Goal: Task Accomplishment & Management: Complete application form

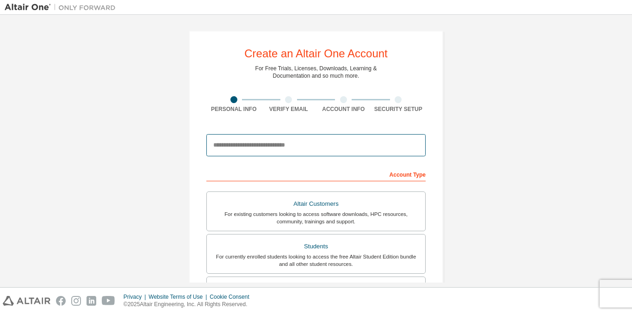
click at [268, 140] on input "email" at bounding box center [315, 145] width 219 height 22
type input "**********"
type input "*****"
type input "*********"
click at [362, 175] on div "Account Type" at bounding box center [315, 173] width 219 height 15
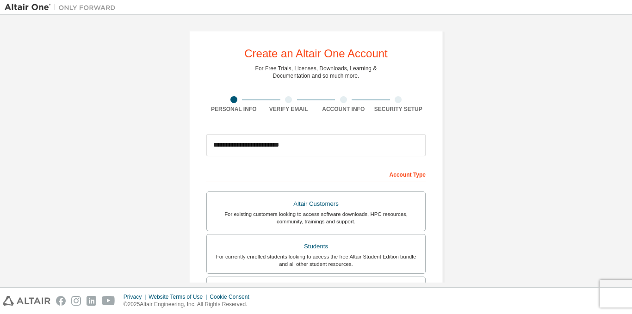
click at [394, 174] on div "Account Type" at bounding box center [315, 173] width 219 height 15
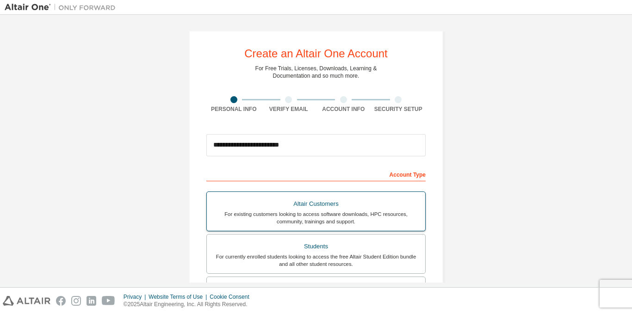
click at [310, 214] on div "For existing customers looking to access software downloads, HPC resources, com…" at bounding box center [315, 217] width 207 height 15
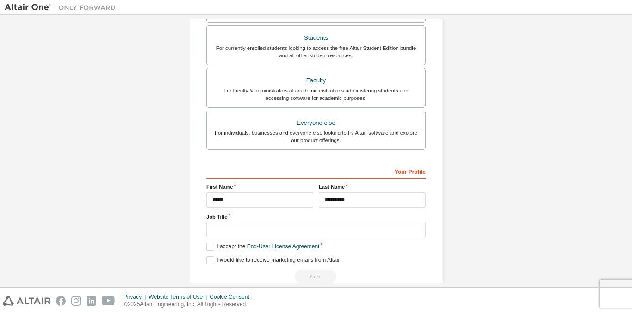
scroll to position [296, 0]
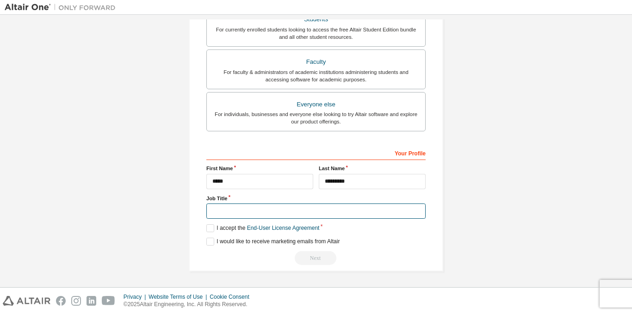
click at [246, 212] on input "text" at bounding box center [315, 210] width 219 height 15
type input "*******"
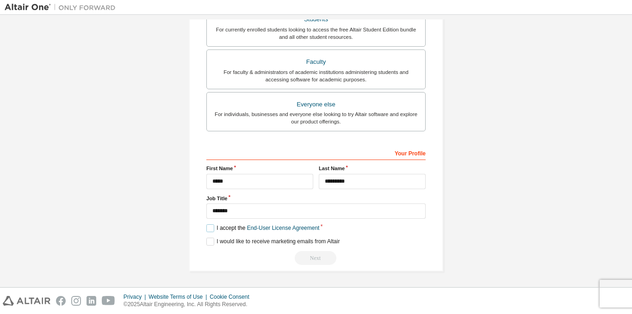
click at [213, 230] on label "I accept the End-User License Agreement" at bounding box center [262, 228] width 113 height 8
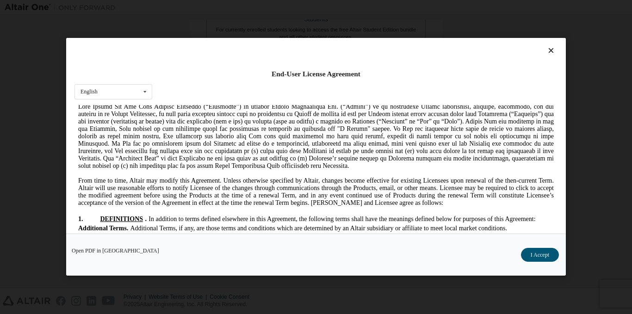
scroll to position [124, 0]
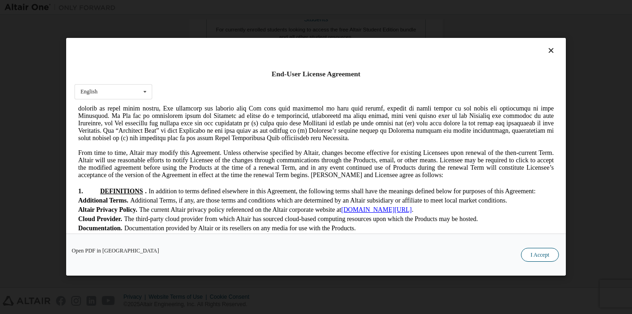
click at [546, 257] on button "I Accept" at bounding box center [540, 255] width 38 height 14
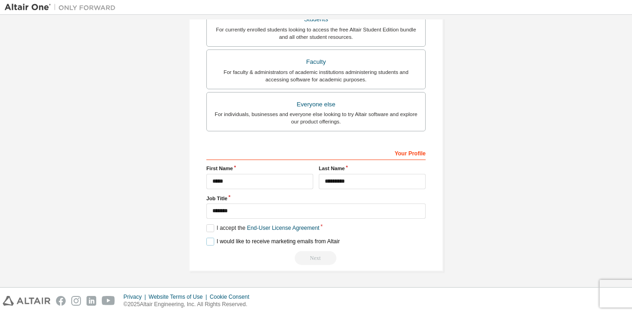
click at [209, 241] on label "I would like to receive marketing emails from Altair" at bounding box center [272, 242] width 133 height 8
click at [320, 260] on div "Next" at bounding box center [315, 258] width 219 height 14
click at [318, 258] on div "Next" at bounding box center [315, 258] width 219 height 14
click at [331, 148] on div "Your Profile" at bounding box center [315, 152] width 219 height 15
click at [338, 154] on div "Your Profile" at bounding box center [315, 152] width 219 height 15
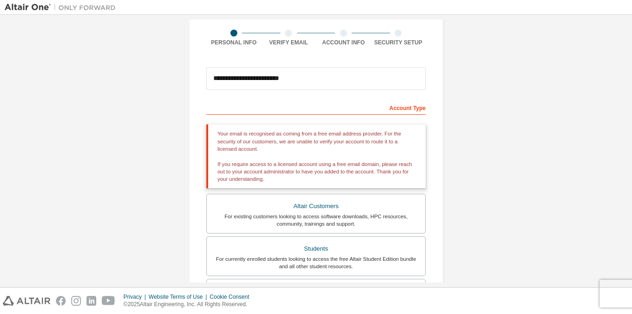
scroll to position [66, 0]
click at [284, 113] on div "Account Type" at bounding box center [315, 108] width 219 height 15
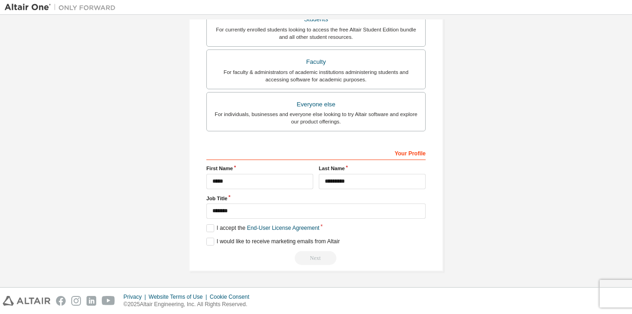
click at [311, 258] on div "Next" at bounding box center [315, 258] width 219 height 14
click at [396, 156] on div "Your Profile" at bounding box center [315, 152] width 219 height 15
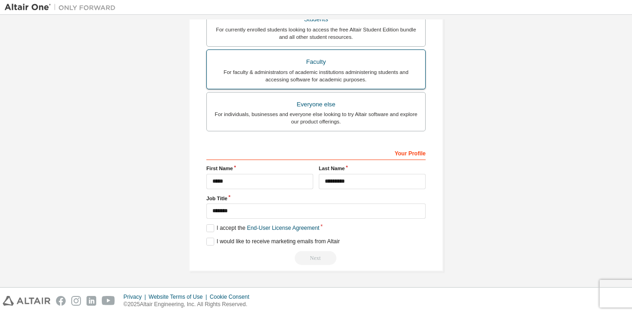
click at [341, 74] on div "For faculty & administrators of academic institutions administering students an…" at bounding box center [315, 75] width 207 height 15
click at [334, 34] on div "For currently enrolled students looking to access the free Altair Student Editi…" at bounding box center [315, 33] width 207 height 15
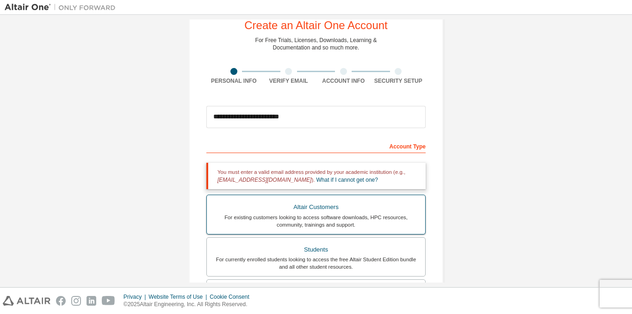
click at [314, 203] on div "Altair Customers" at bounding box center [315, 207] width 207 height 13
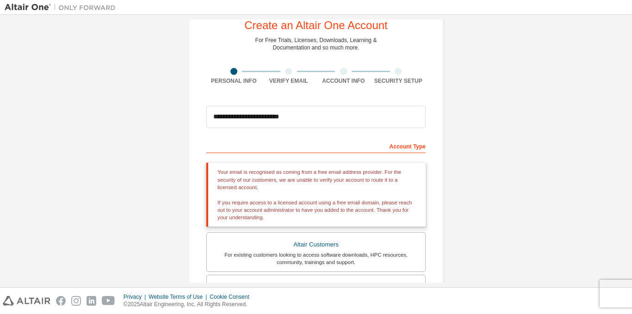
click at [315, 185] on div "Your email is recognised as coming from a free email address provider. For the …" at bounding box center [315, 195] width 219 height 64
click at [392, 149] on div "Account Type" at bounding box center [315, 145] width 219 height 15
click at [310, 190] on div "Your email is recognised as coming from a free email address provider. For the …" at bounding box center [315, 195] width 219 height 64
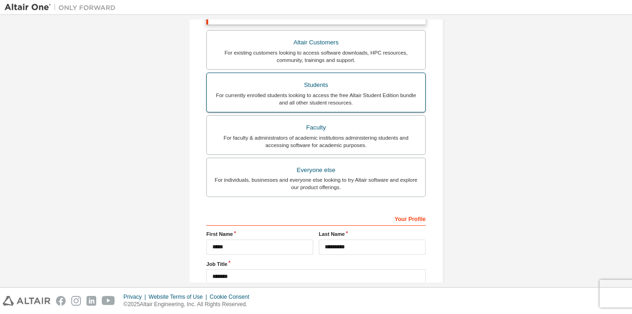
scroll to position [296, 0]
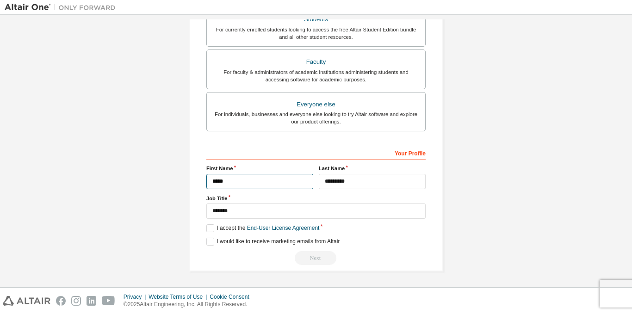
click at [278, 183] on input "*****" at bounding box center [259, 181] width 107 height 15
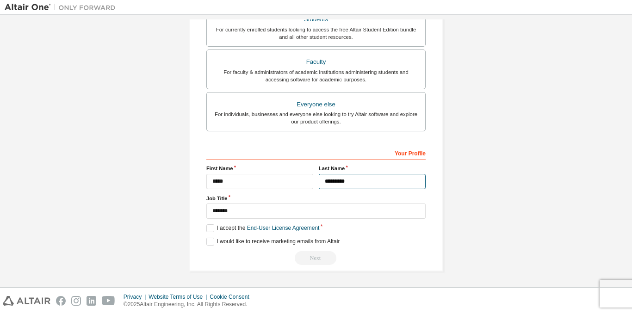
click at [354, 185] on input "*********" at bounding box center [372, 181] width 107 height 15
click at [210, 228] on label "I accept the End-User License Agreement" at bounding box center [262, 228] width 113 height 8
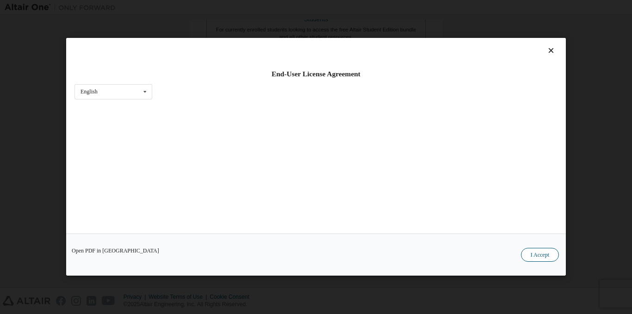
click at [542, 256] on button "I Accept" at bounding box center [540, 255] width 38 height 14
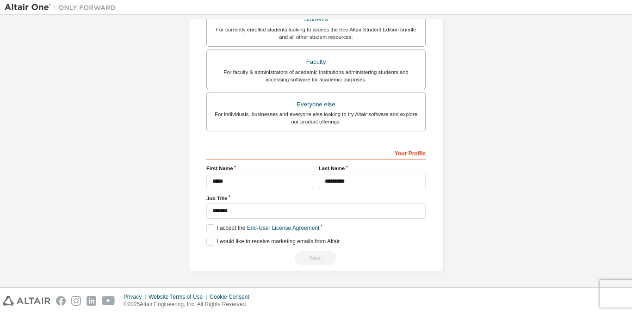
click at [310, 259] on div "Next" at bounding box center [315, 258] width 219 height 14
click at [311, 259] on div "Next" at bounding box center [315, 258] width 219 height 14
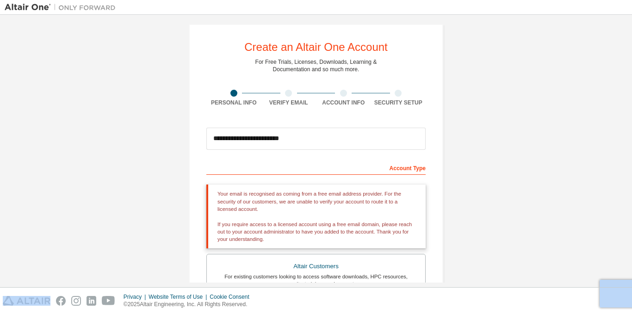
scroll to position [0, 0]
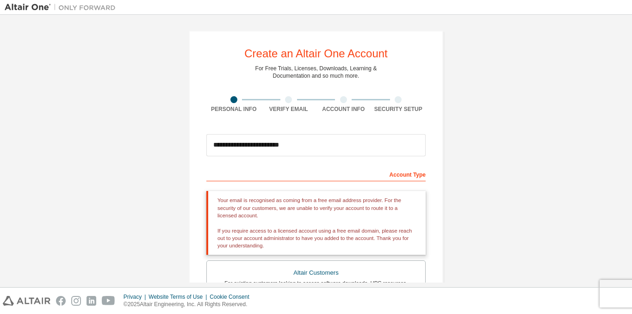
click at [285, 99] on div at bounding box center [288, 99] width 7 height 7
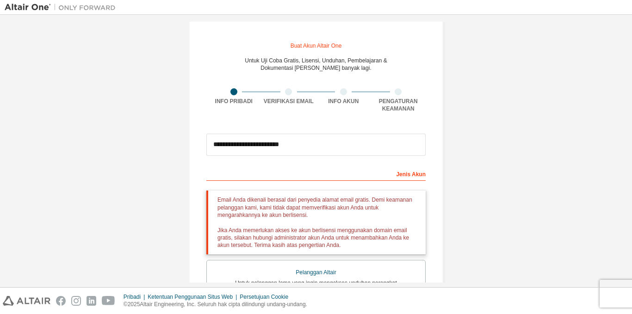
scroll to position [240, 0]
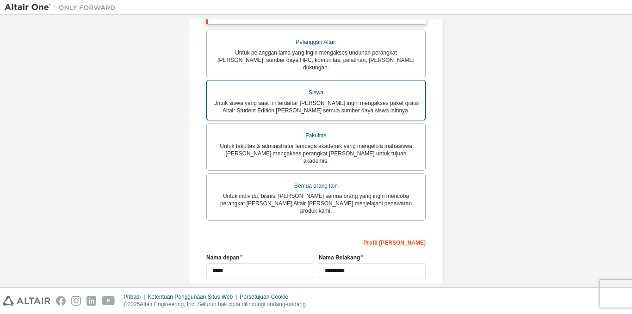
click at [290, 101] on font "Untuk siswa yang saat ini terdaftar [PERSON_NAME] ingin mengakses paket gratis …" at bounding box center [315, 107] width 205 height 14
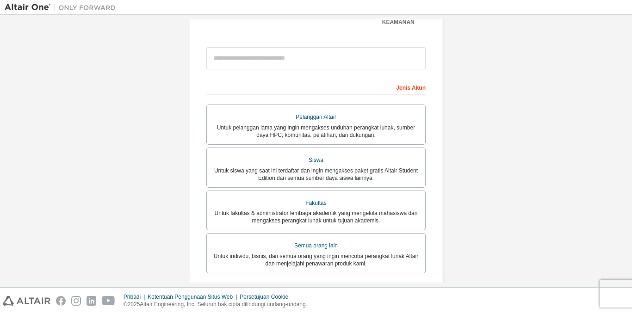
scroll to position [129, 0]
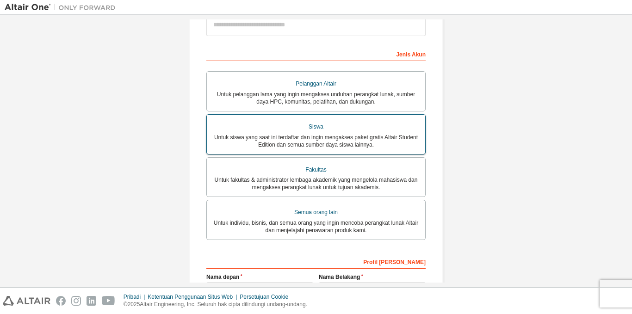
click at [312, 136] on font "Untuk siswa yang saat ini terdaftar [PERSON_NAME] ingin mengakses paket gratis …" at bounding box center [315, 141] width 203 height 14
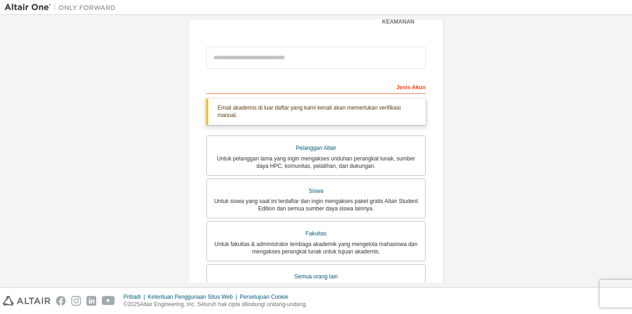
scroll to position [95, 0]
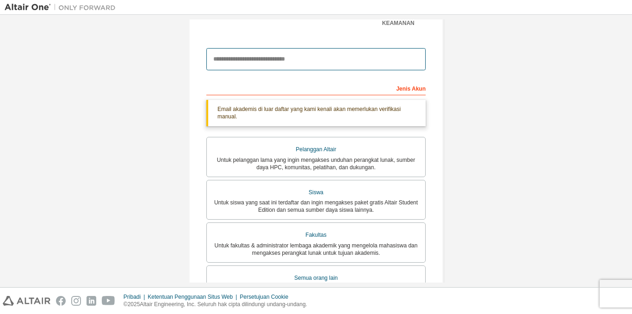
click at [218, 55] on input "email" at bounding box center [315, 59] width 219 height 22
type input "**********"
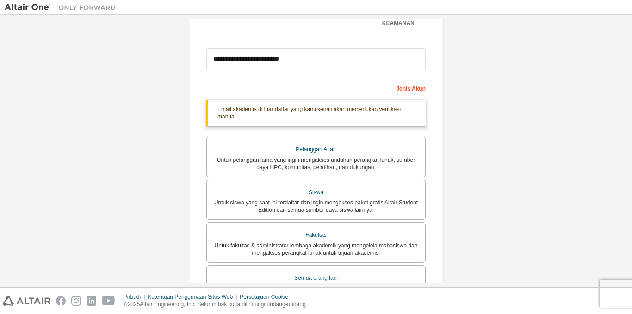
type input "*****"
type input "*********"
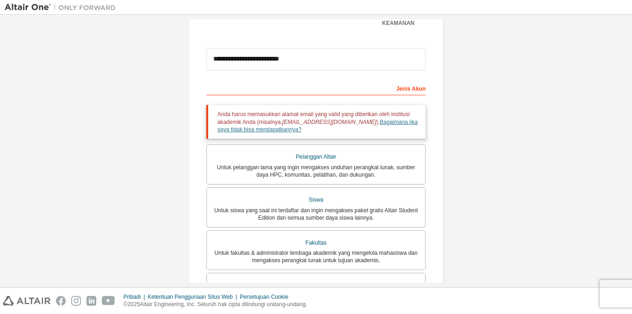
click at [369, 124] on font "Bagaimana jika saya tidak bisa mendapatkannya?" at bounding box center [317, 126] width 200 height 14
